Goal: Information Seeking & Learning: Learn about a topic

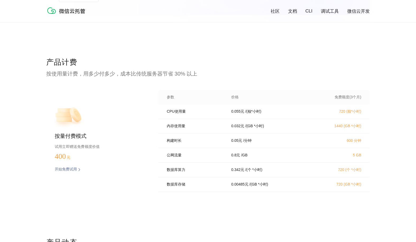
scroll to position [1141, 0]
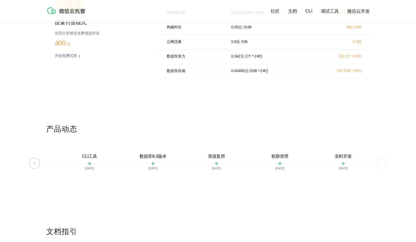
click at [382, 163] on img at bounding box center [381, 163] width 11 height 11
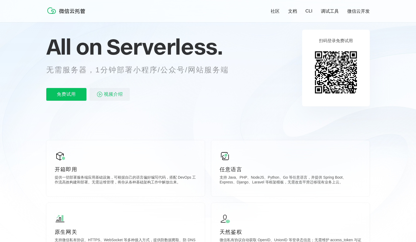
scroll to position [0, 0]
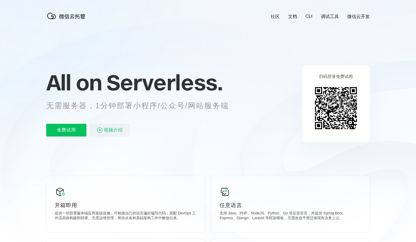
click at [309, 19] on div "社区 文档 CLI 调试工具 微信云开发" at bounding box center [316, 16] width 108 height 6
click at [308, 15] on link "CLI" at bounding box center [309, 16] width 7 height 5
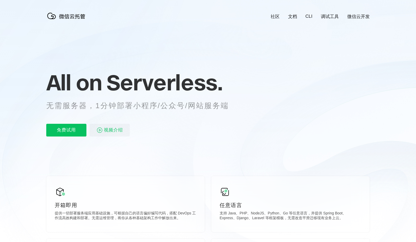
scroll to position [0, 941]
click at [330, 19] on link "调试工具" at bounding box center [330, 16] width 18 height 6
click at [360, 16] on link "微信云开发" at bounding box center [359, 16] width 22 height 6
